Goal: Task Accomplishment & Management: Manage account settings

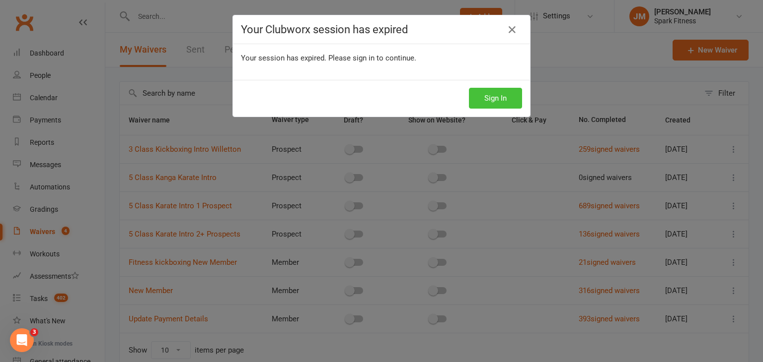
click at [495, 100] on button "Sign In" at bounding box center [495, 98] width 53 height 21
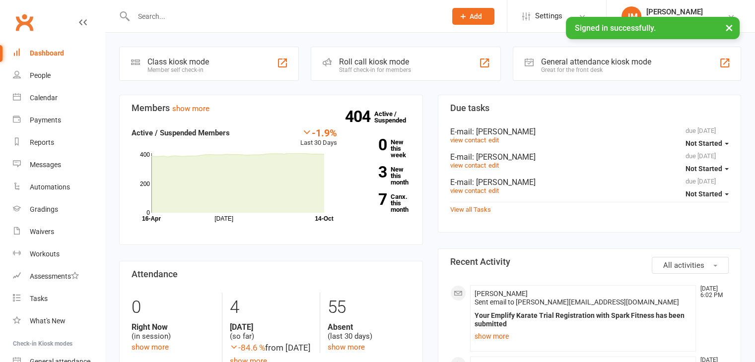
drag, startPoint x: 0, startPoint y: 0, endPoint x: 150, endPoint y: 17, distance: 151.4
click at [150, 17] on input "text" at bounding box center [285, 16] width 309 height 14
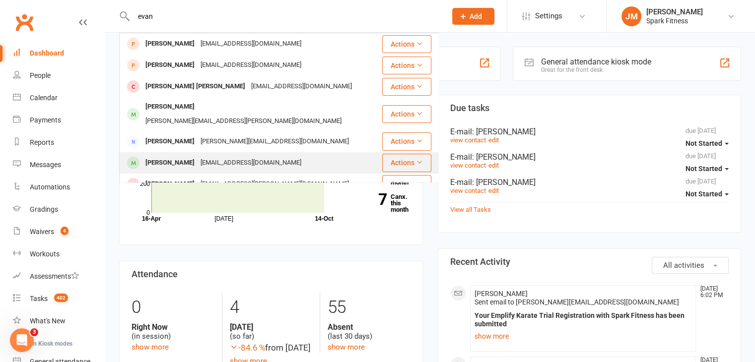
type input "evan"
click at [201, 156] on div "[EMAIL_ADDRESS][DOMAIN_NAME]" at bounding box center [251, 163] width 107 height 14
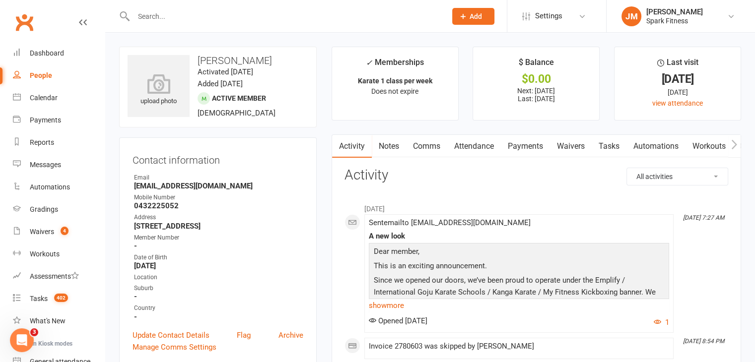
click at [487, 145] on link "Attendance" at bounding box center [474, 146] width 54 height 23
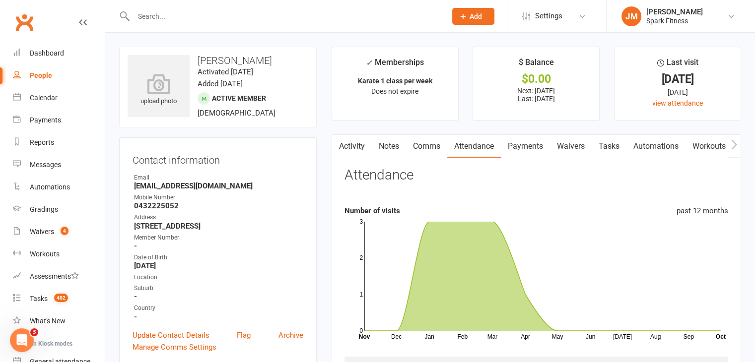
click at [525, 150] on link "Payments" at bounding box center [525, 146] width 49 height 23
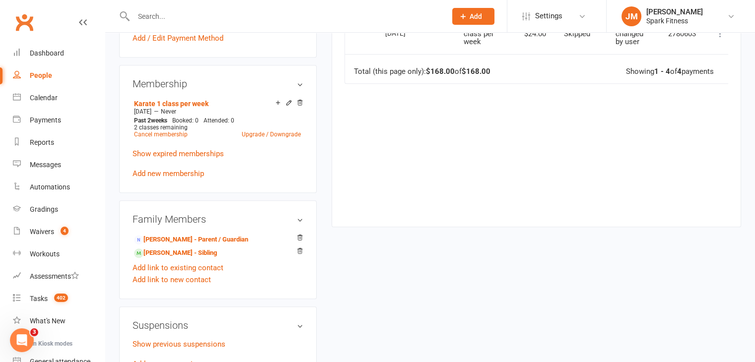
scroll to position [434, 0]
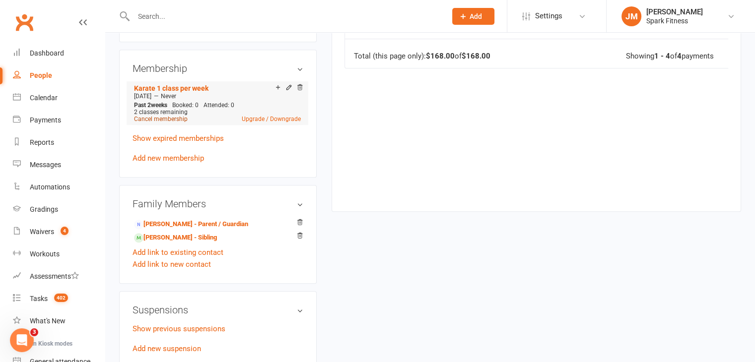
click at [161, 120] on link "Cancel membership" at bounding box center [161, 119] width 54 height 7
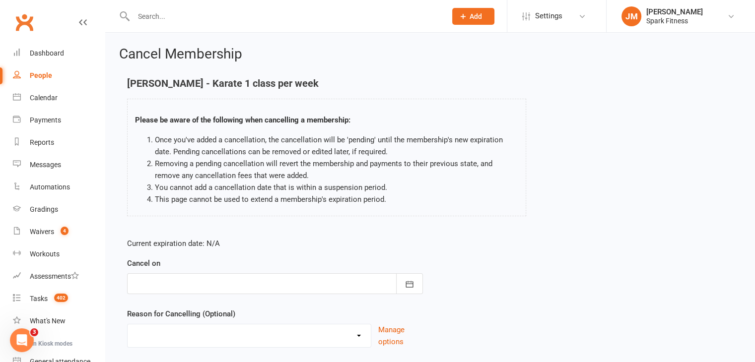
click at [264, 279] on div at bounding box center [275, 284] width 296 height 21
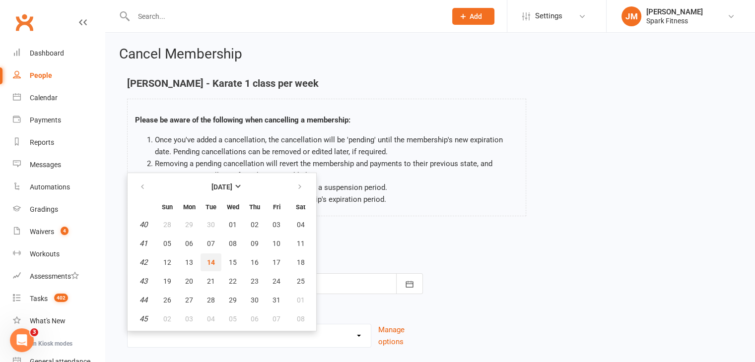
click at [216, 259] on button "14" at bounding box center [211, 263] width 21 height 18
type input "[DATE]"
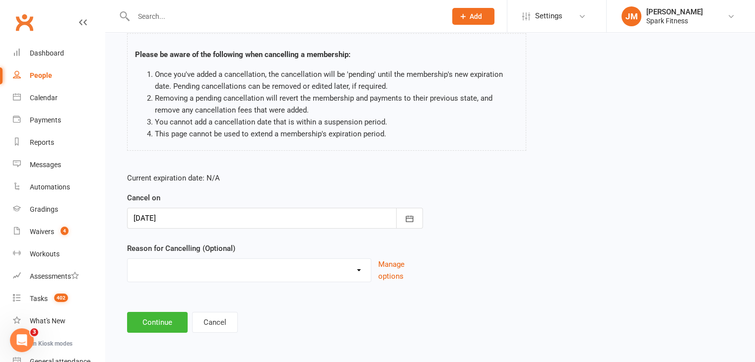
scroll to position [66, 0]
click at [193, 271] on select "Holiday Injury Quit Other reason" at bounding box center [249, 269] width 243 height 20
select select "2"
click at [128, 259] on select "Holiday Injury Quit Other reason" at bounding box center [249, 269] width 243 height 20
click at [158, 325] on button "Continue" at bounding box center [157, 322] width 61 height 21
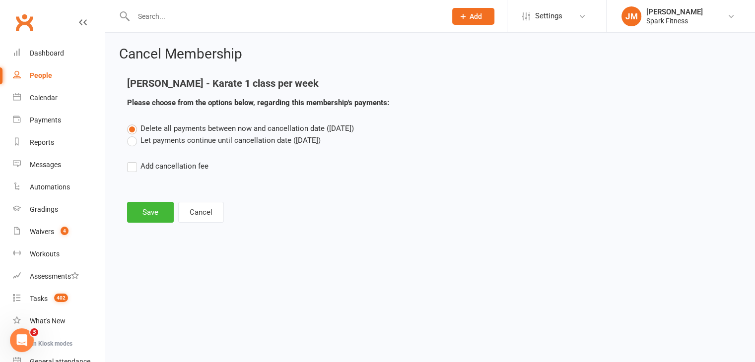
scroll to position [0, 0]
click at [146, 207] on button "Save" at bounding box center [150, 212] width 47 height 21
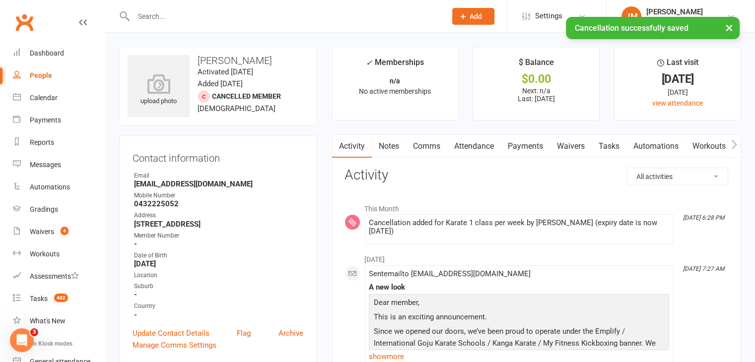
click at [524, 149] on link "Payments" at bounding box center [525, 146] width 49 height 23
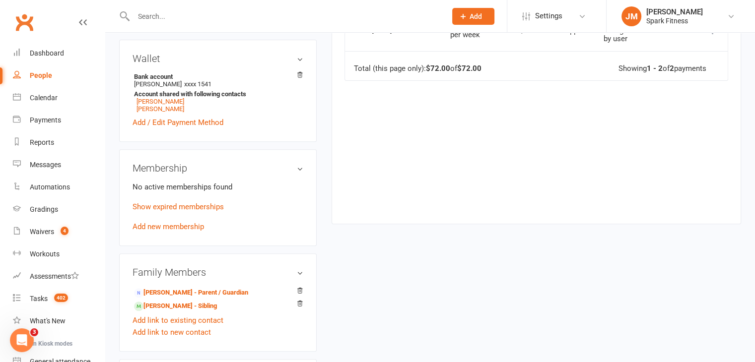
scroll to position [411, 0]
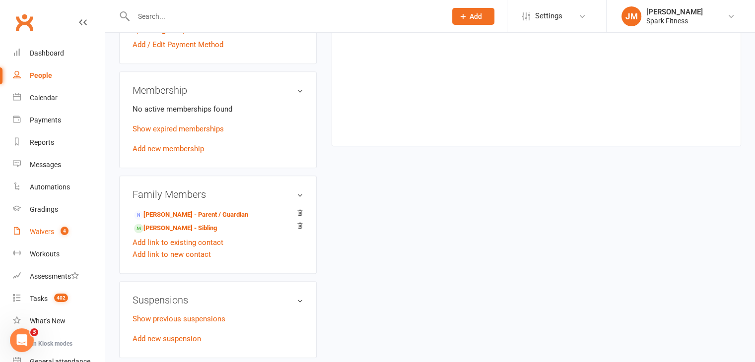
click at [46, 237] on link "Waivers 4" at bounding box center [59, 232] width 92 height 22
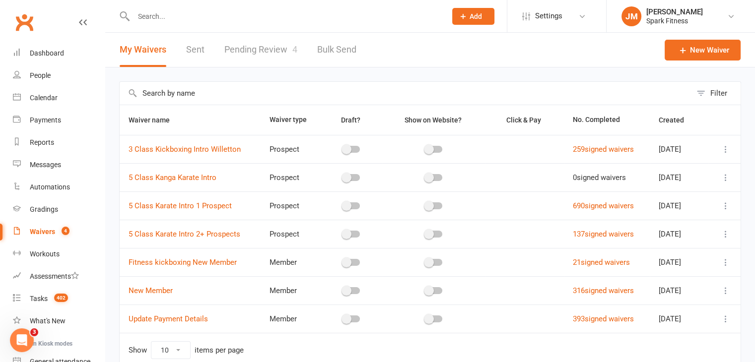
click at [242, 56] on link "Pending Review 4" at bounding box center [260, 50] width 73 height 34
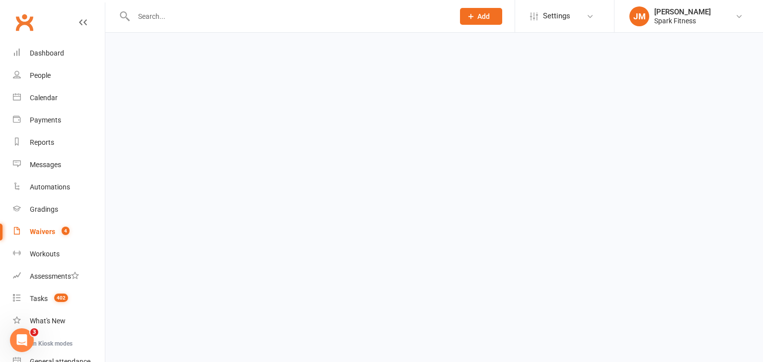
select select "50"
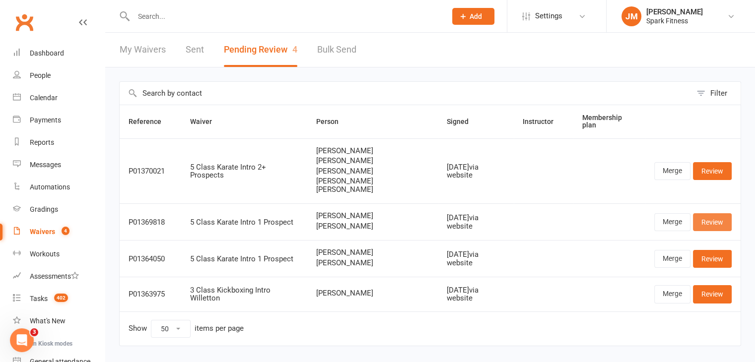
click at [704, 213] on link "Review" at bounding box center [712, 222] width 39 height 18
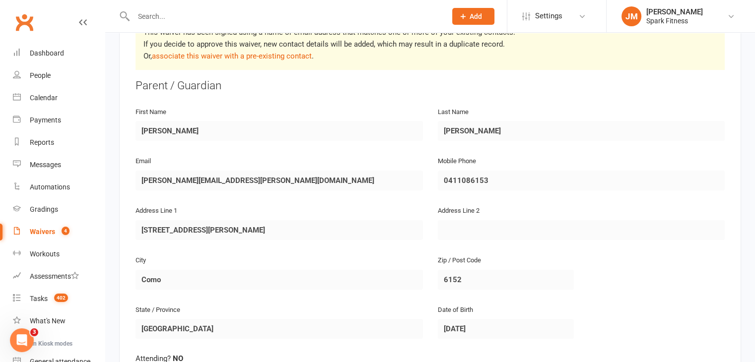
scroll to position [200, 0]
